Goal: Task Accomplishment & Management: Complete application form

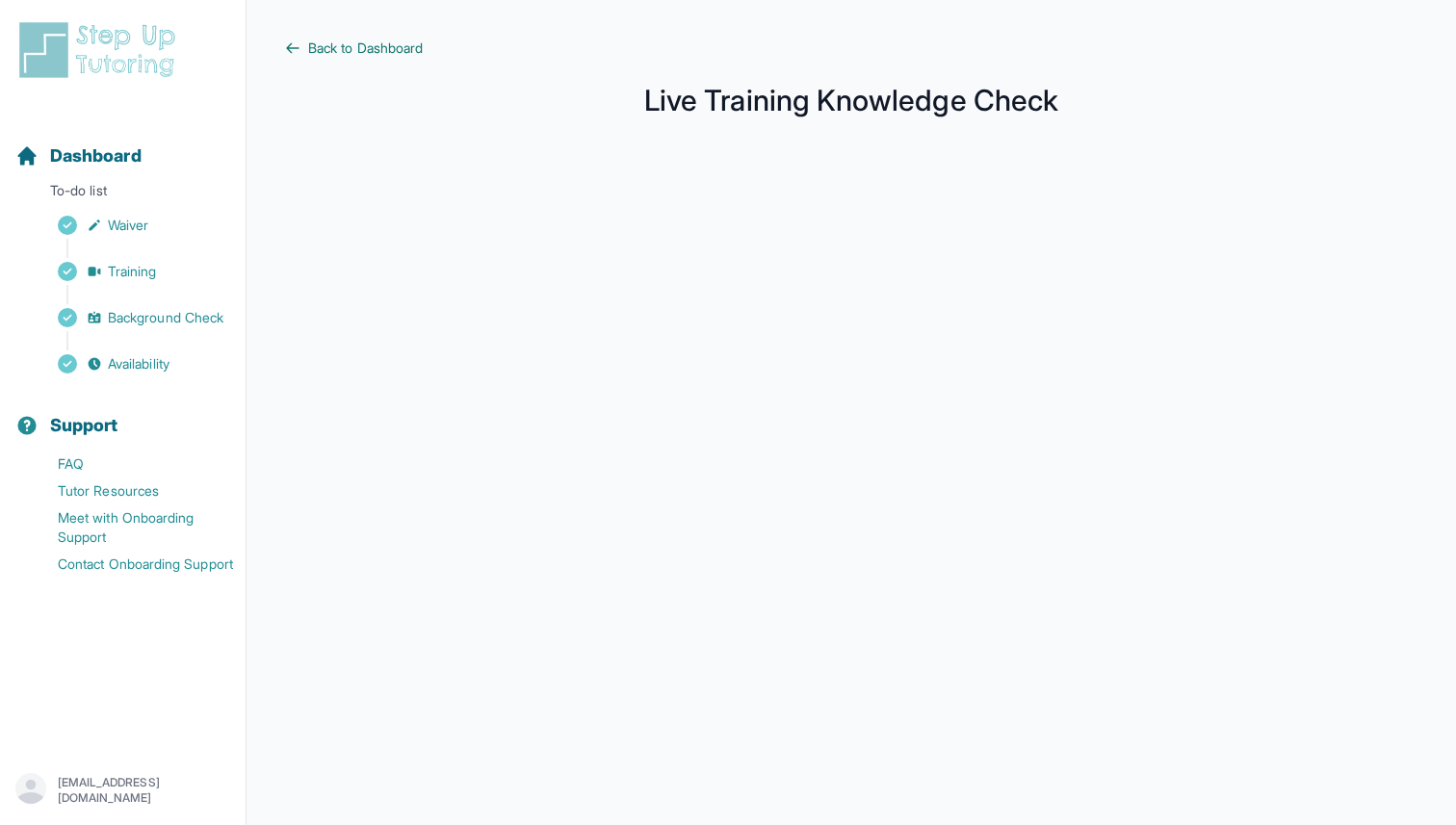
click at [352, 50] on span "Back to Dashboard" at bounding box center [366, 49] width 115 height 19
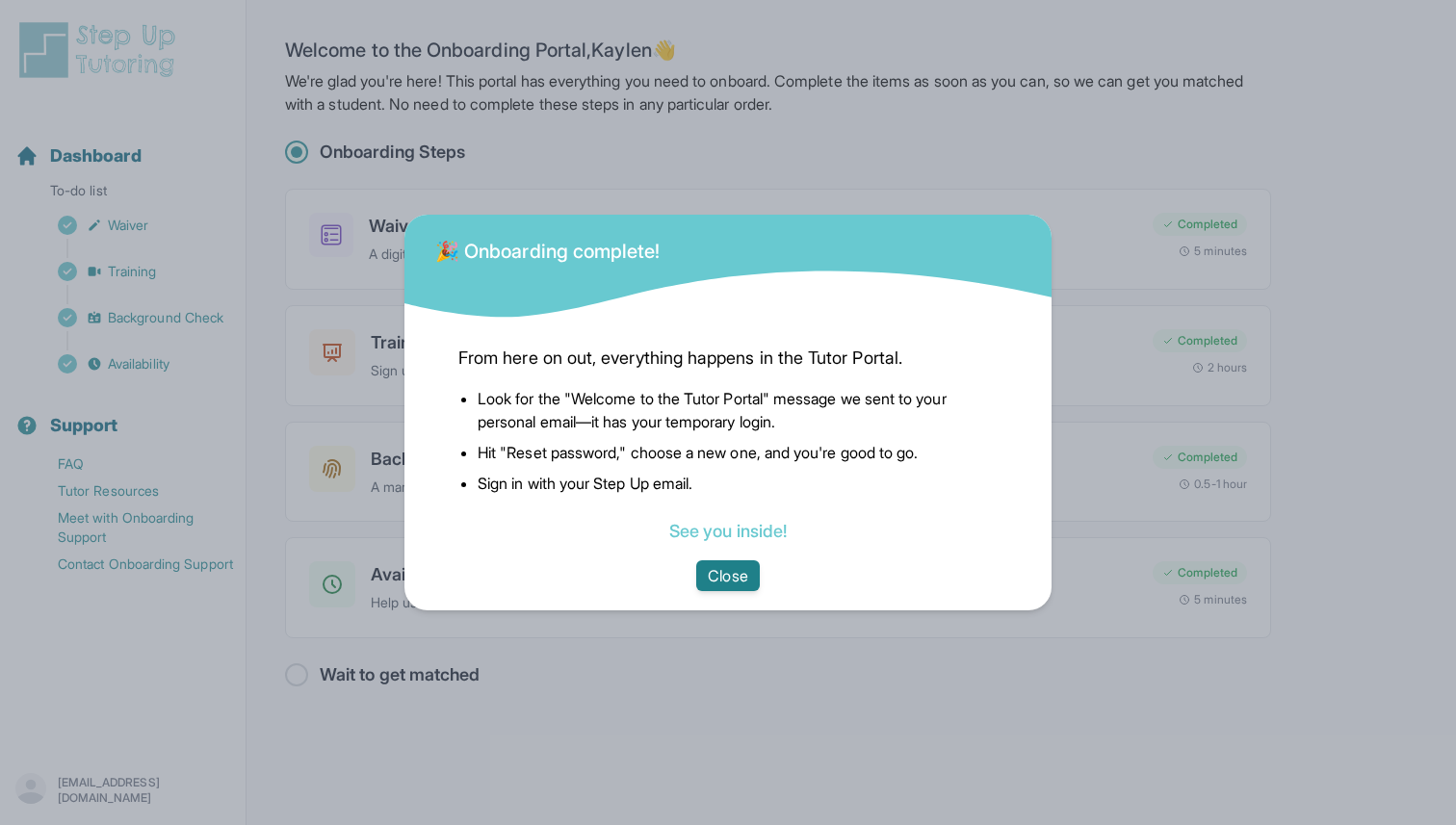
click at [735, 568] on button "Close" at bounding box center [727, 576] width 62 height 31
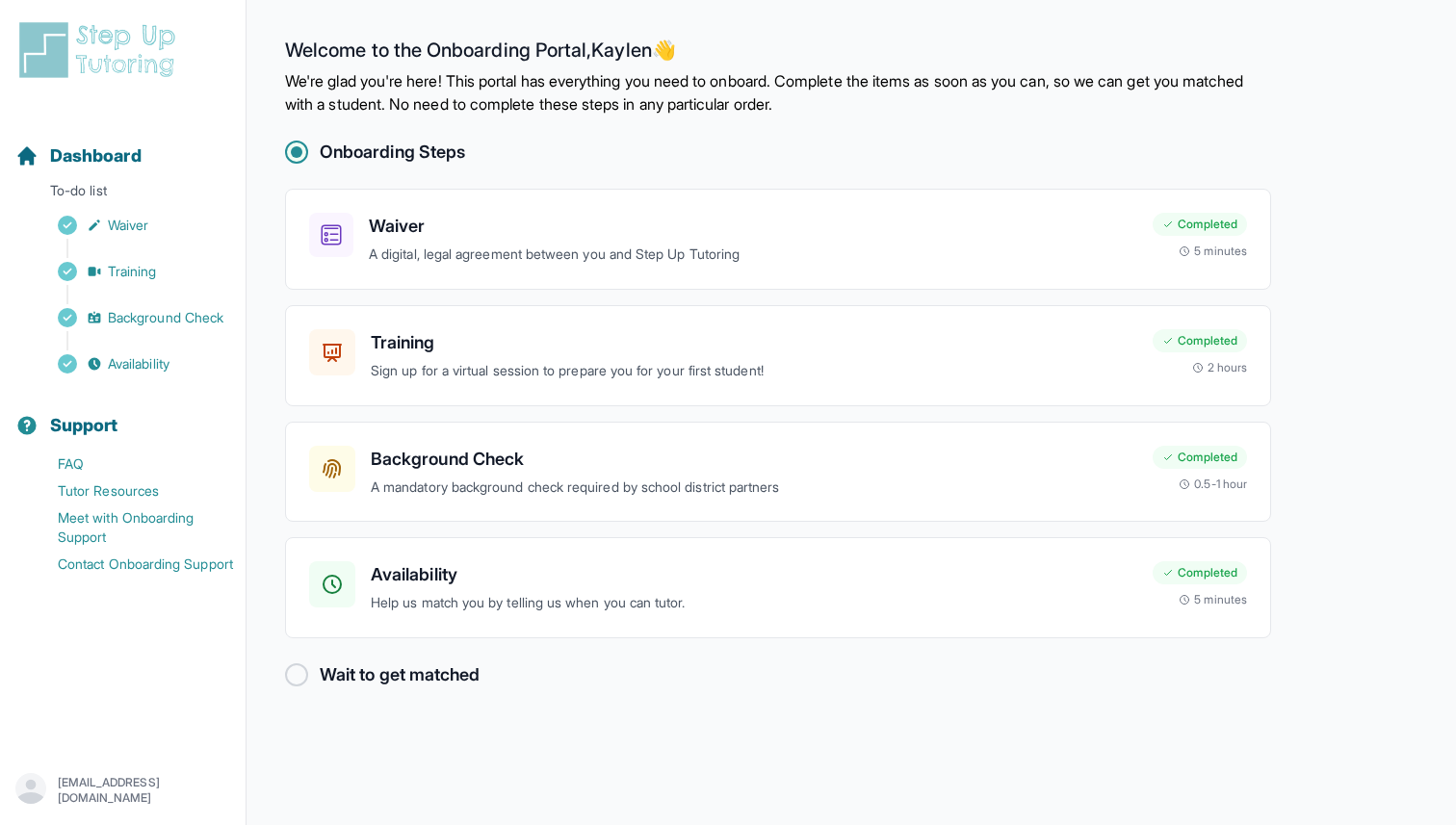
click at [424, 683] on h2 "Wait to get matched" at bounding box center [399, 675] width 160 height 27
click at [385, 594] on p "Help us match you by telling us when you can tutor." at bounding box center [753, 602] width 766 height 22
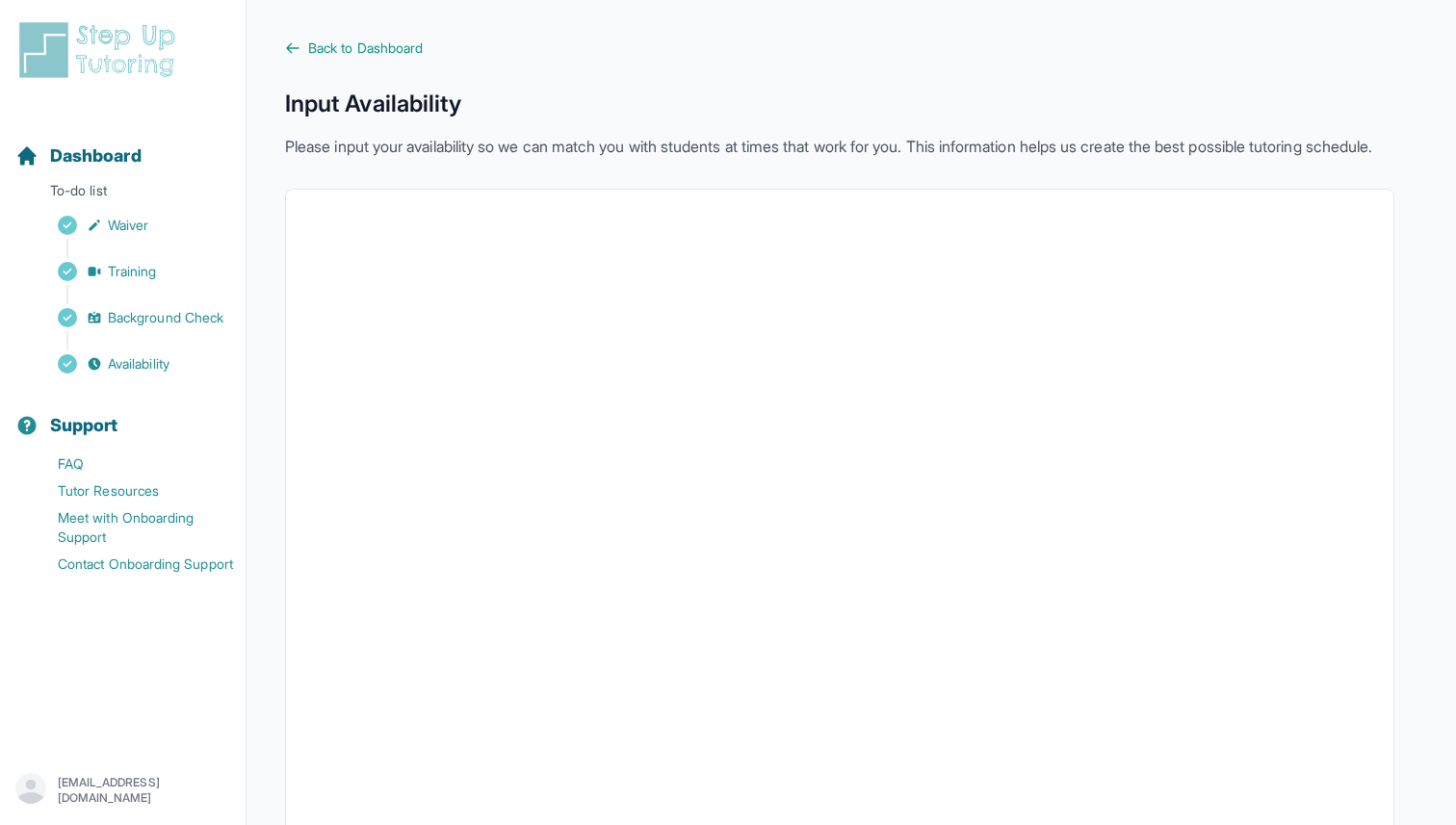
click at [310, 19] on main "Back to Dashboard Input Availability Please input your availability so we can m…" at bounding box center [851, 548] width 1210 height 1095
click at [315, 49] on span "Back to Dashboard" at bounding box center [366, 49] width 115 height 19
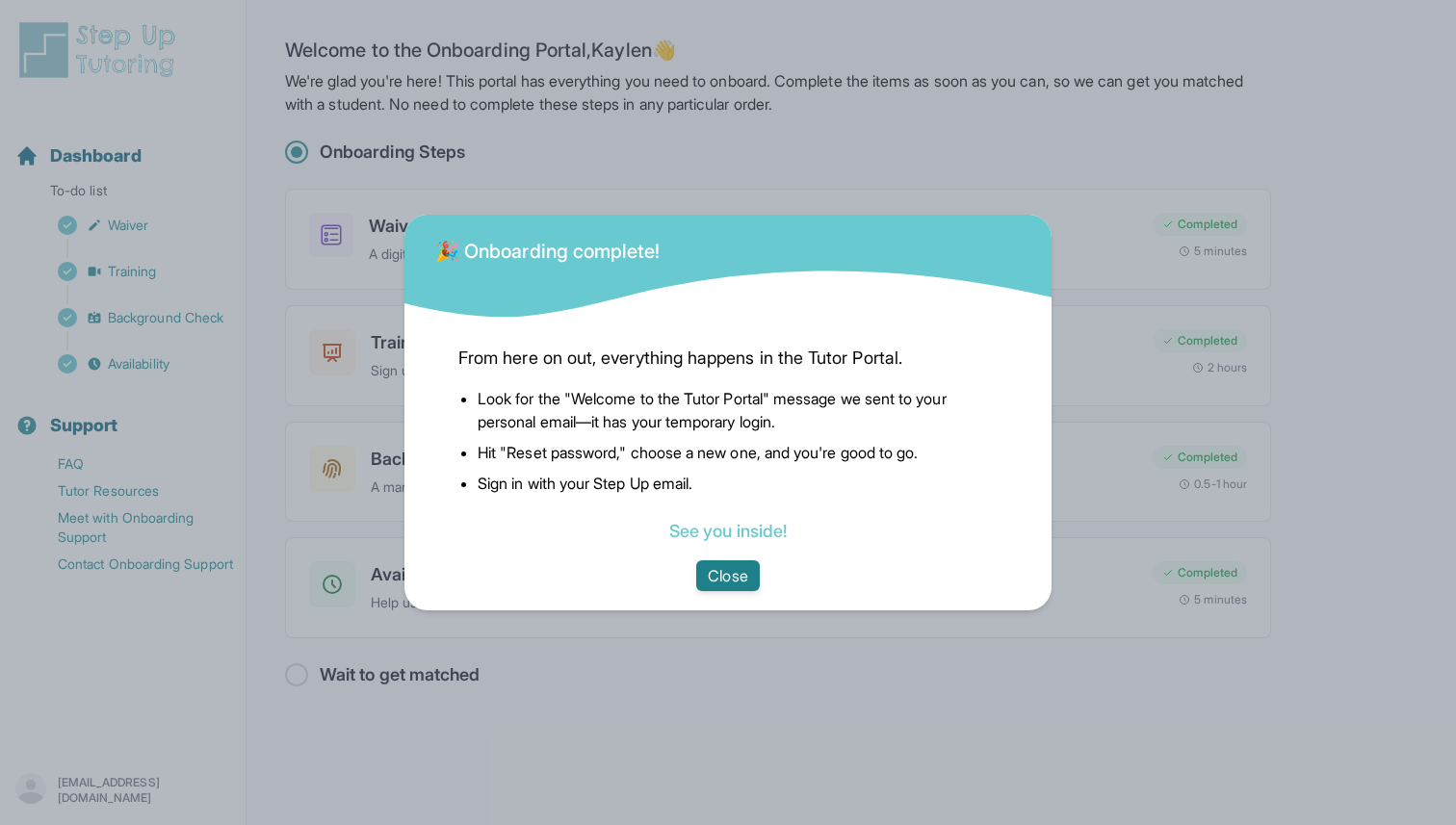
click at [713, 577] on button "Close" at bounding box center [727, 576] width 62 height 31
